Goal: Information Seeking & Learning: Learn about a topic

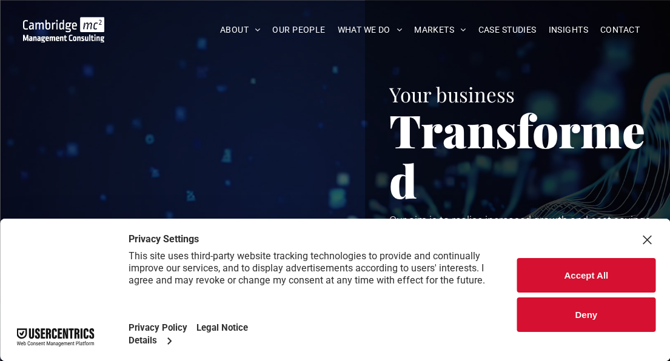
click at [600, 273] on button "Accept All" at bounding box center [586, 275] width 138 height 35
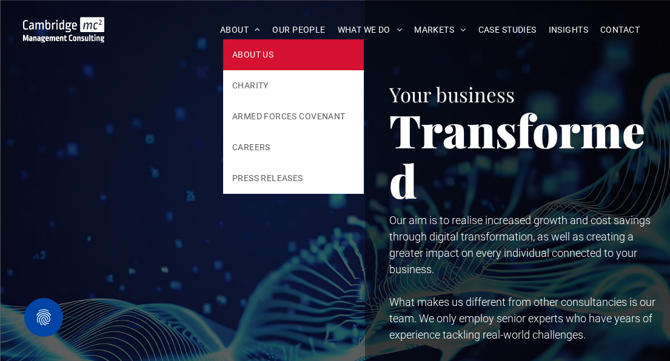
click at [258, 61] on link "ABOUT US" at bounding box center [293, 54] width 141 height 31
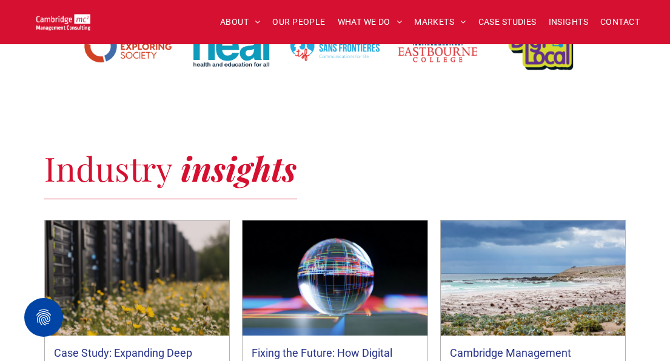
scroll to position [2546, 0]
